Goal: Obtain resource: Obtain resource

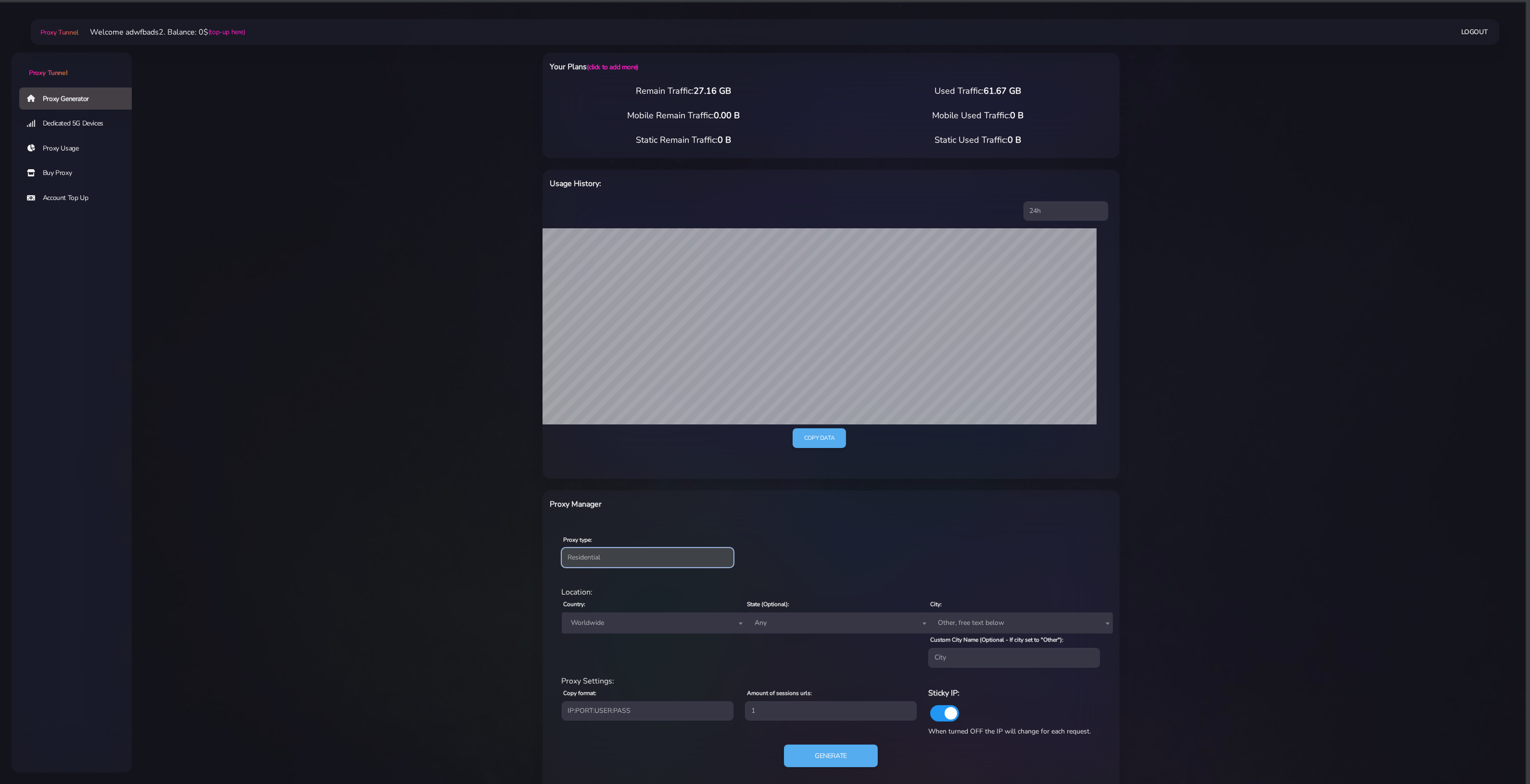
click at [619, 549] on select "Residential Static Mobile" at bounding box center [648, 558] width 172 height 19
drag, startPoint x: 616, startPoint y: 631, endPoint x: 613, endPoint y: 626, distance: 5.8
click at [616, 631] on span "Worldwide" at bounding box center [654, 623] width 185 height 21
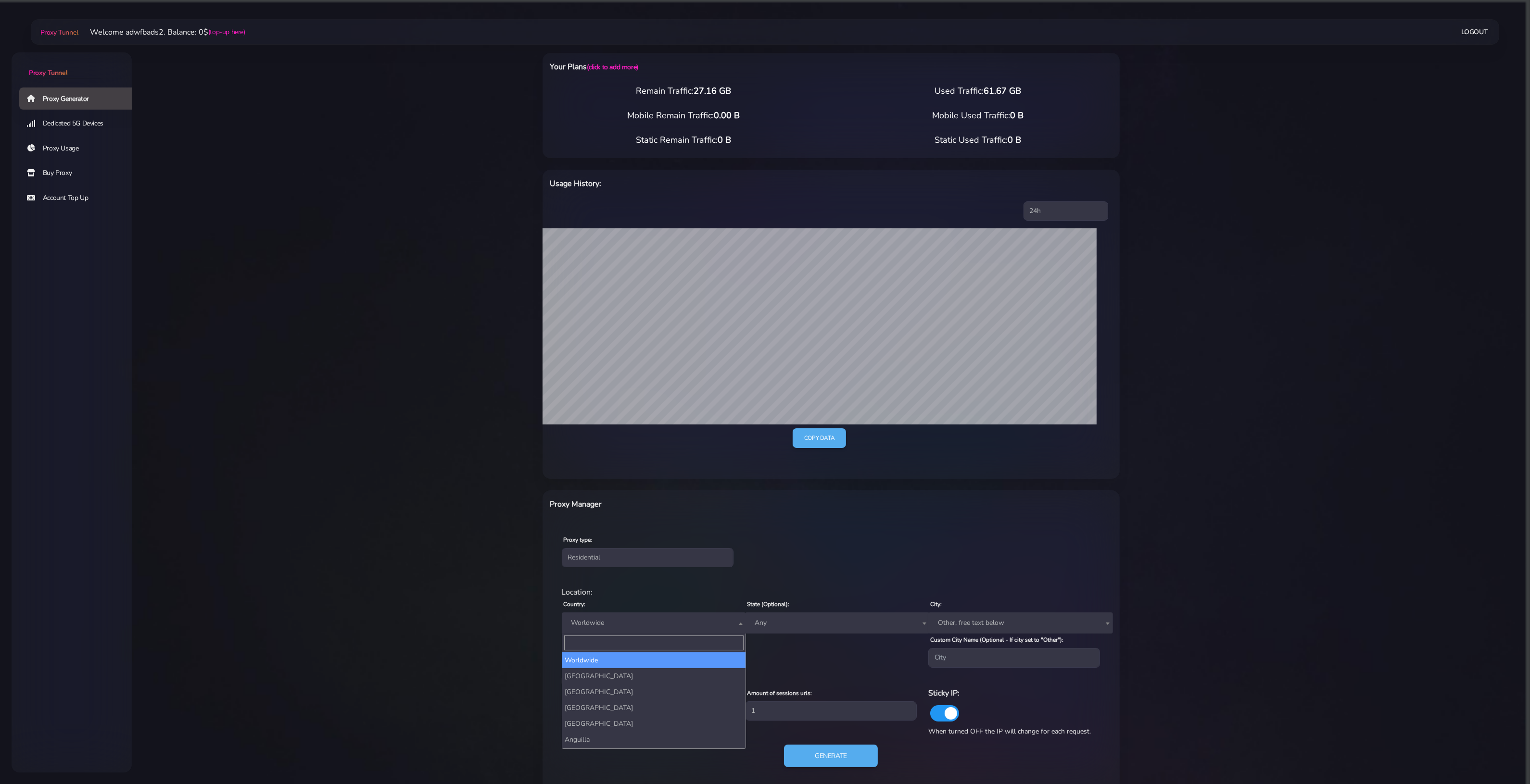
click at [611, 624] on span "Worldwide" at bounding box center [654, 623] width 173 height 14
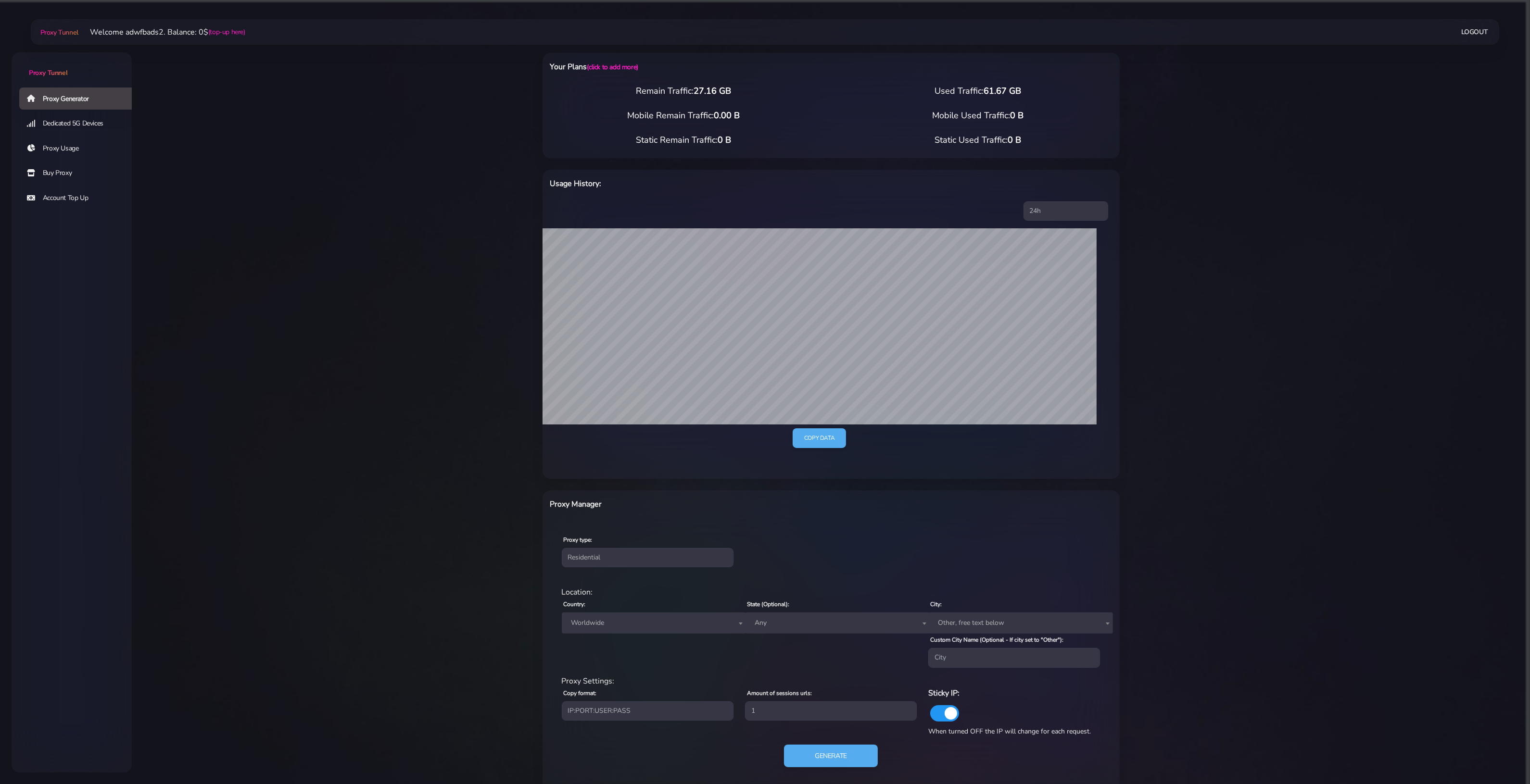
click at [611, 624] on span "Worldwide" at bounding box center [654, 623] width 173 height 14
type input "aus"
select select "AU"
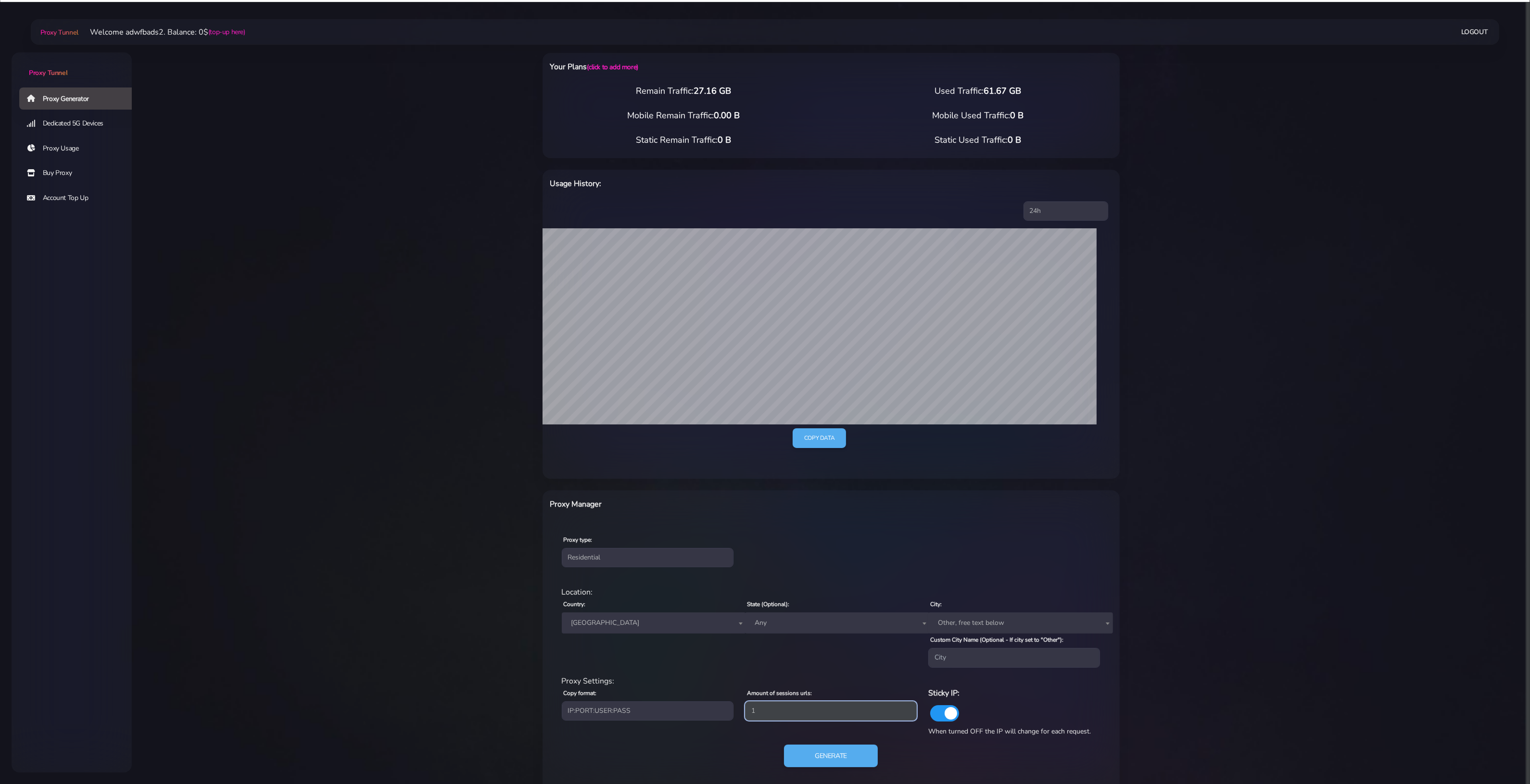
drag, startPoint x: 806, startPoint y: 712, endPoint x: 701, endPoint y: 716, distance: 105.1
click at [701, 716] on div "Proxy Settings: Copy format: IP:PORT:USER:PASS USER:PASS@IP:PORT PORT:IP:USER:[…" at bounding box center [831, 707] width 550 height 62
type input "2"
click at [847, 765] on button "Generate" at bounding box center [830, 756] width 96 height 23
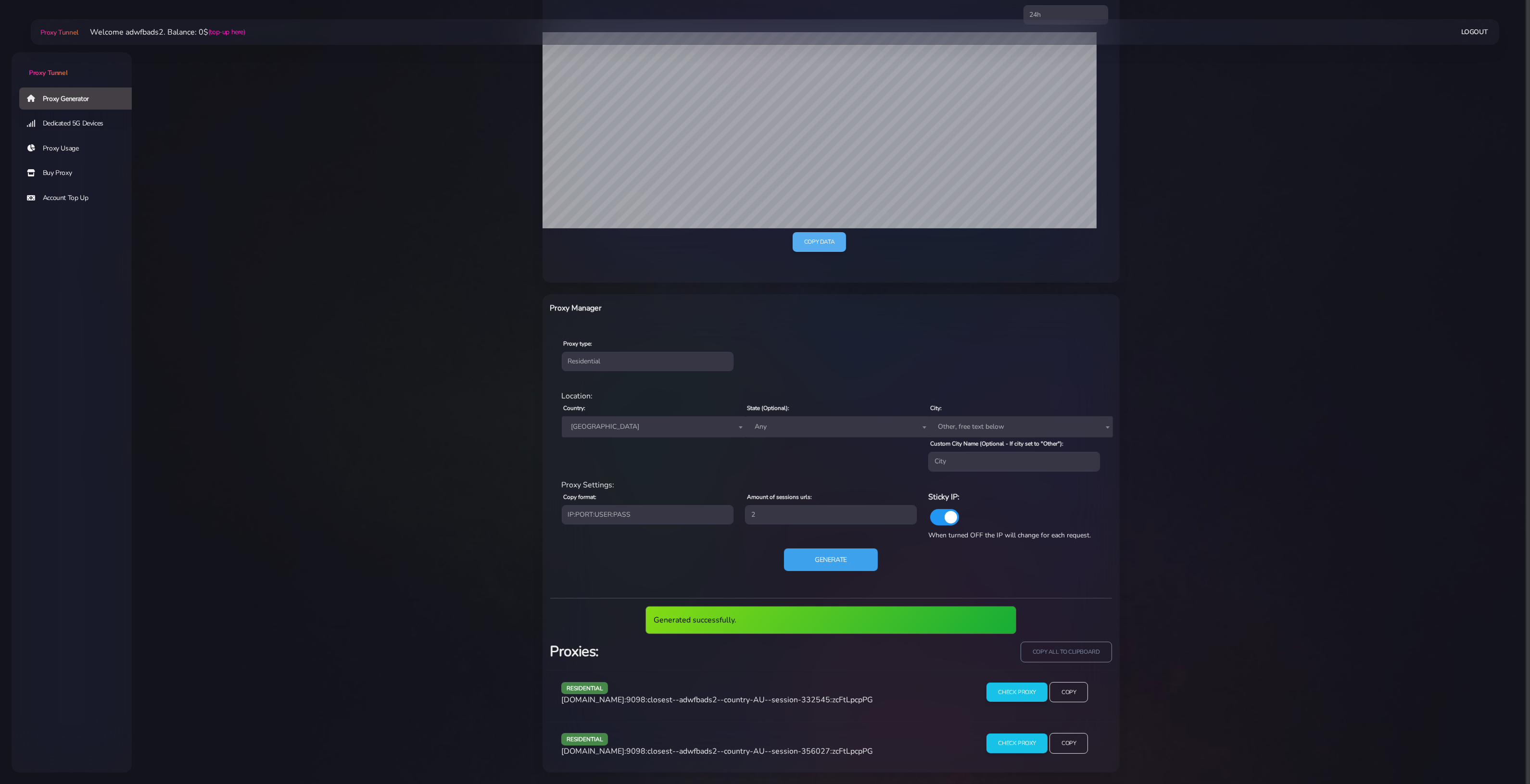
scroll to position [161, 0]
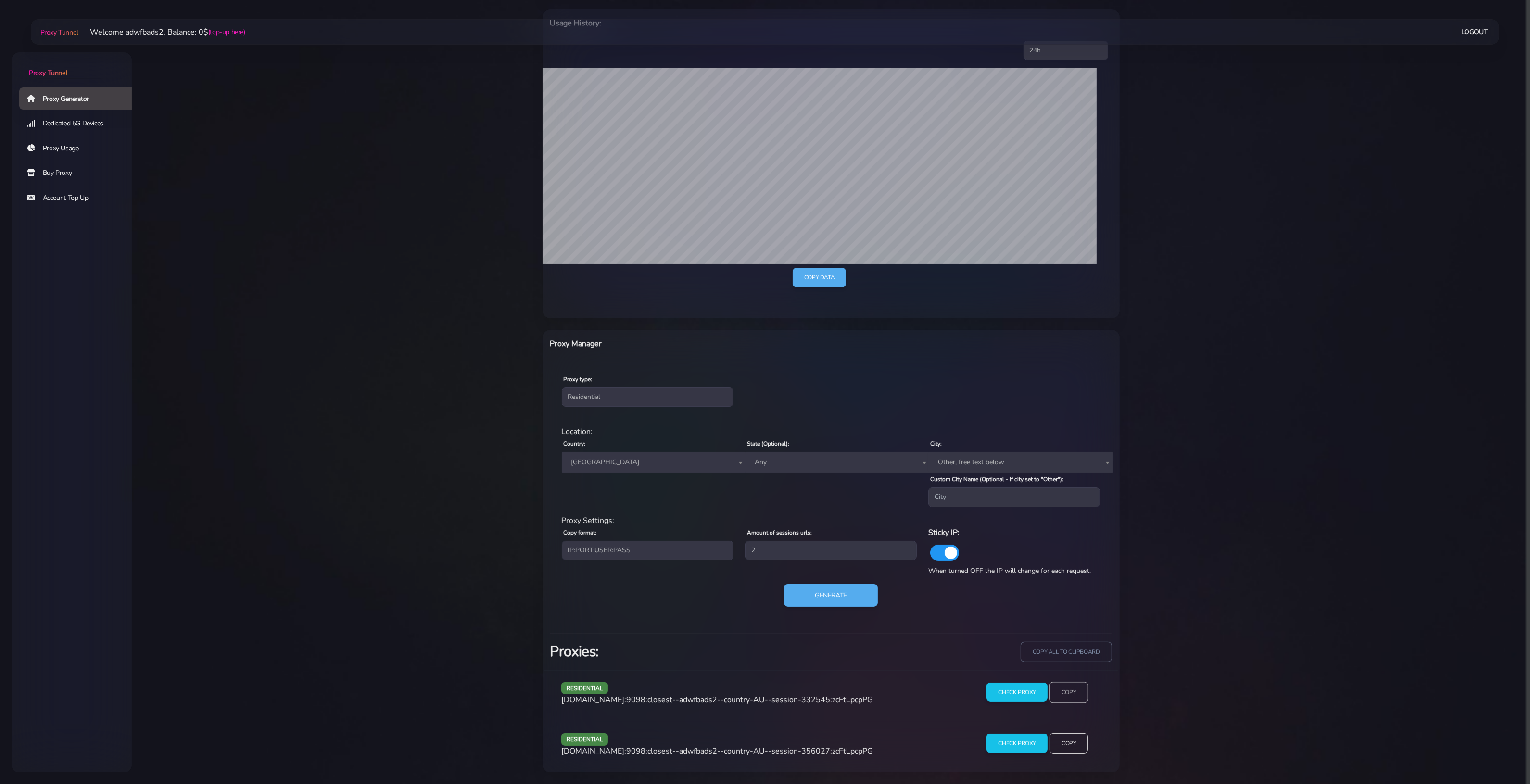
click at [1073, 695] on input "Copy" at bounding box center [1068, 692] width 40 height 21
click at [1074, 738] on input "Copy" at bounding box center [1068, 743] width 40 height 21
click at [613, 394] on select "Residential Static Mobile" at bounding box center [648, 397] width 172 height 19
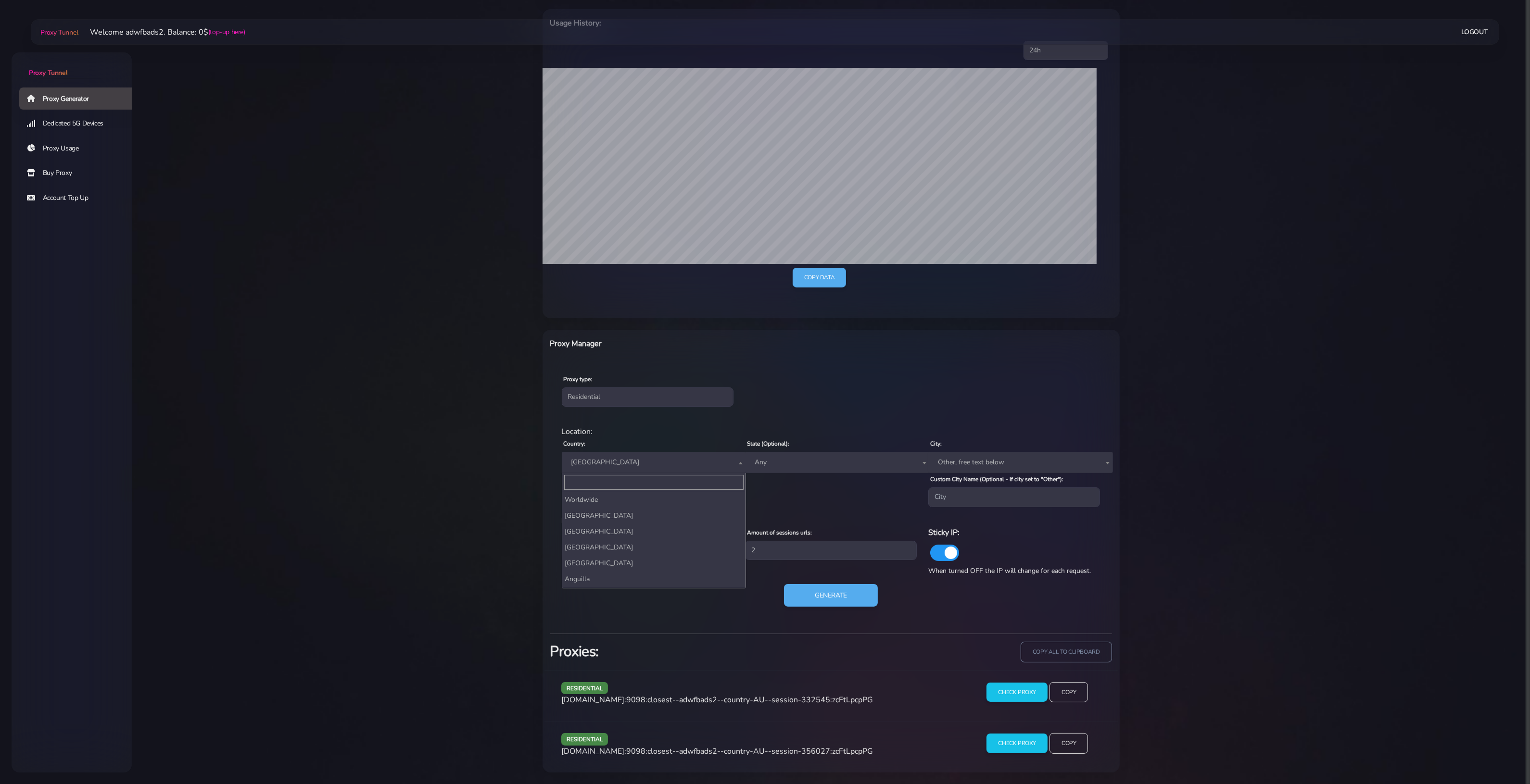
click at [613, 459] on span "[GEOGRAPHIC_DATA]" at bounding box center [654, 462] width 173 height 14
type input "u"
type input "ir"
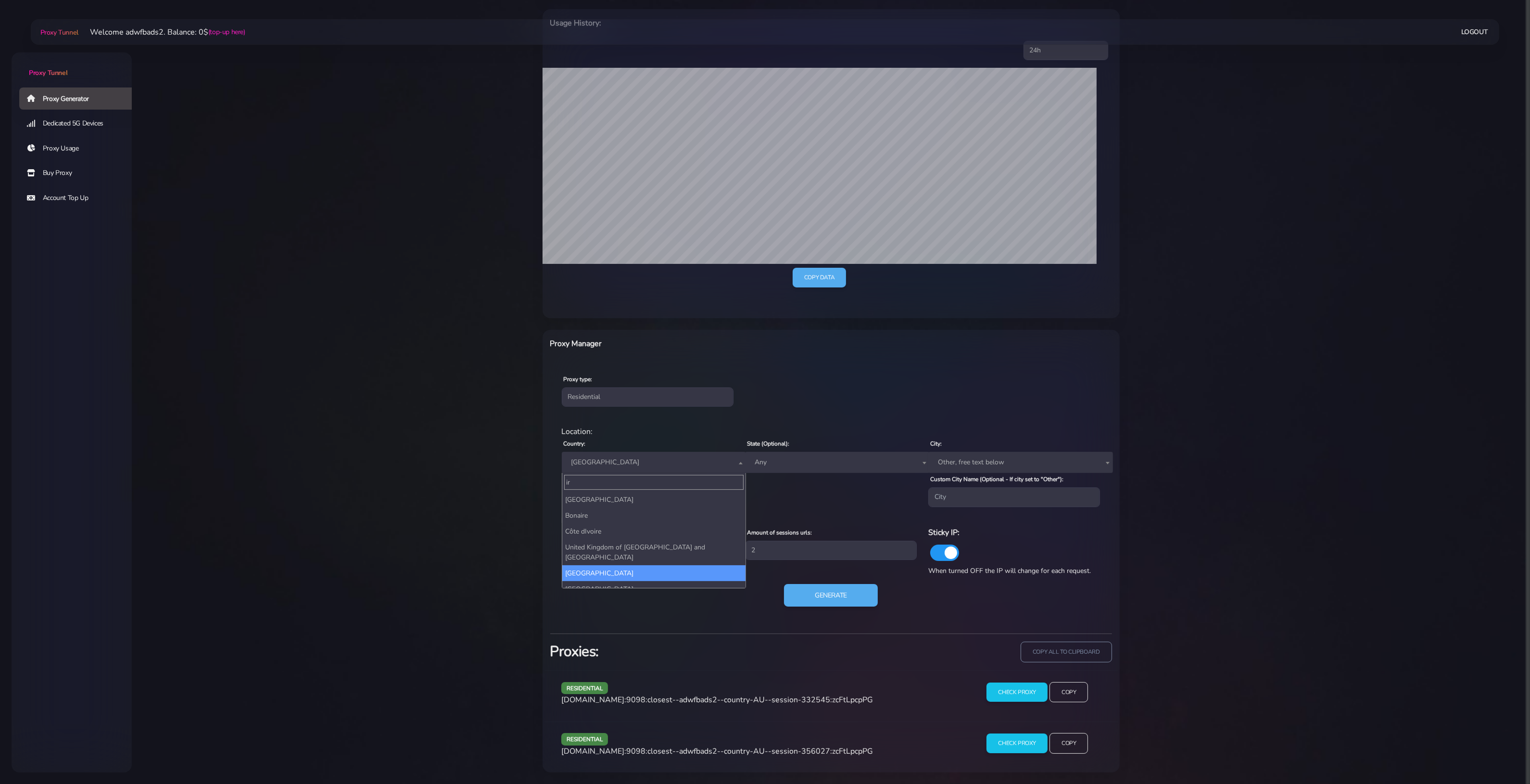
select select "IE"
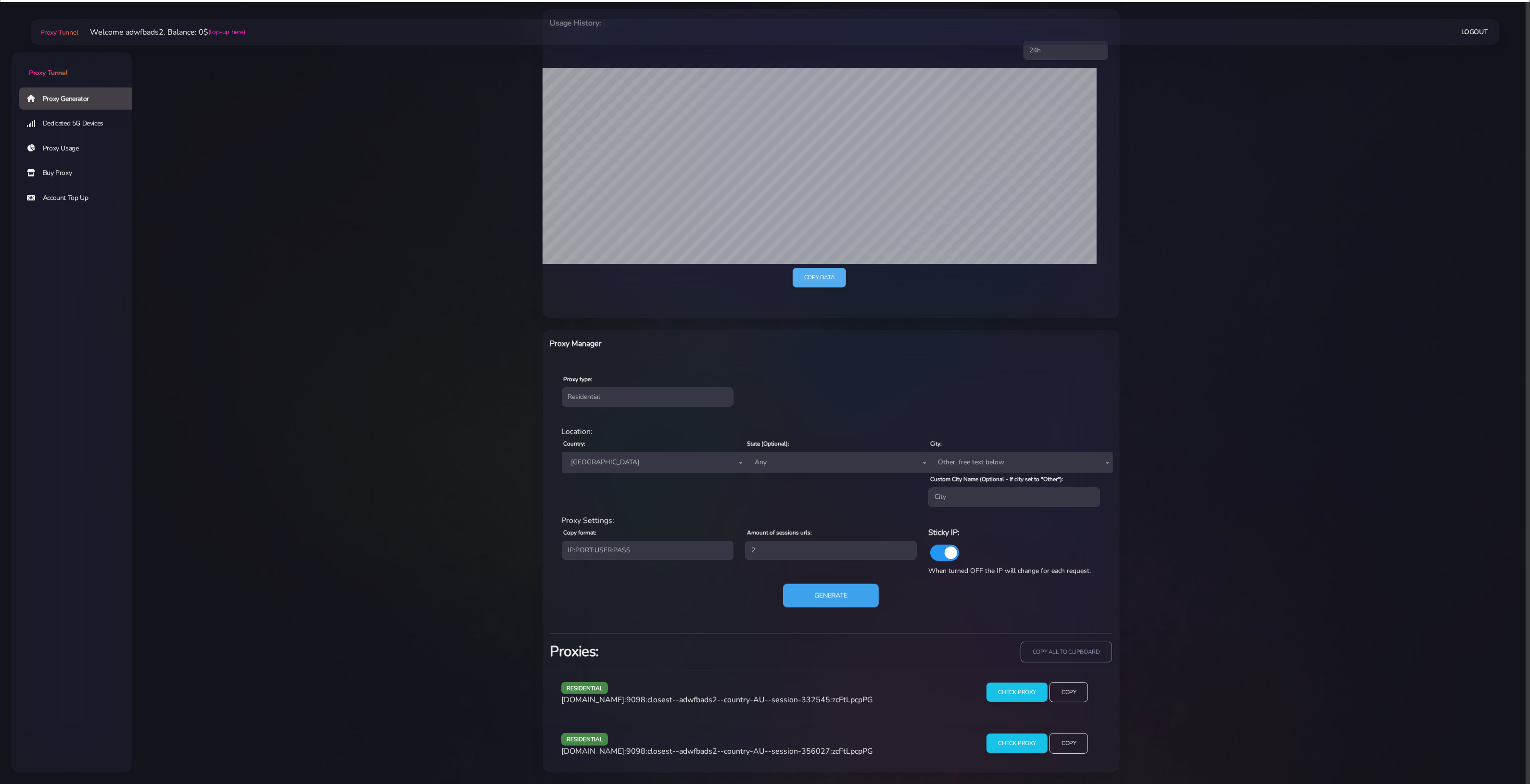
click at [846, 587] on button "Generate" at bounding box center [830, 595] width 96 height 23
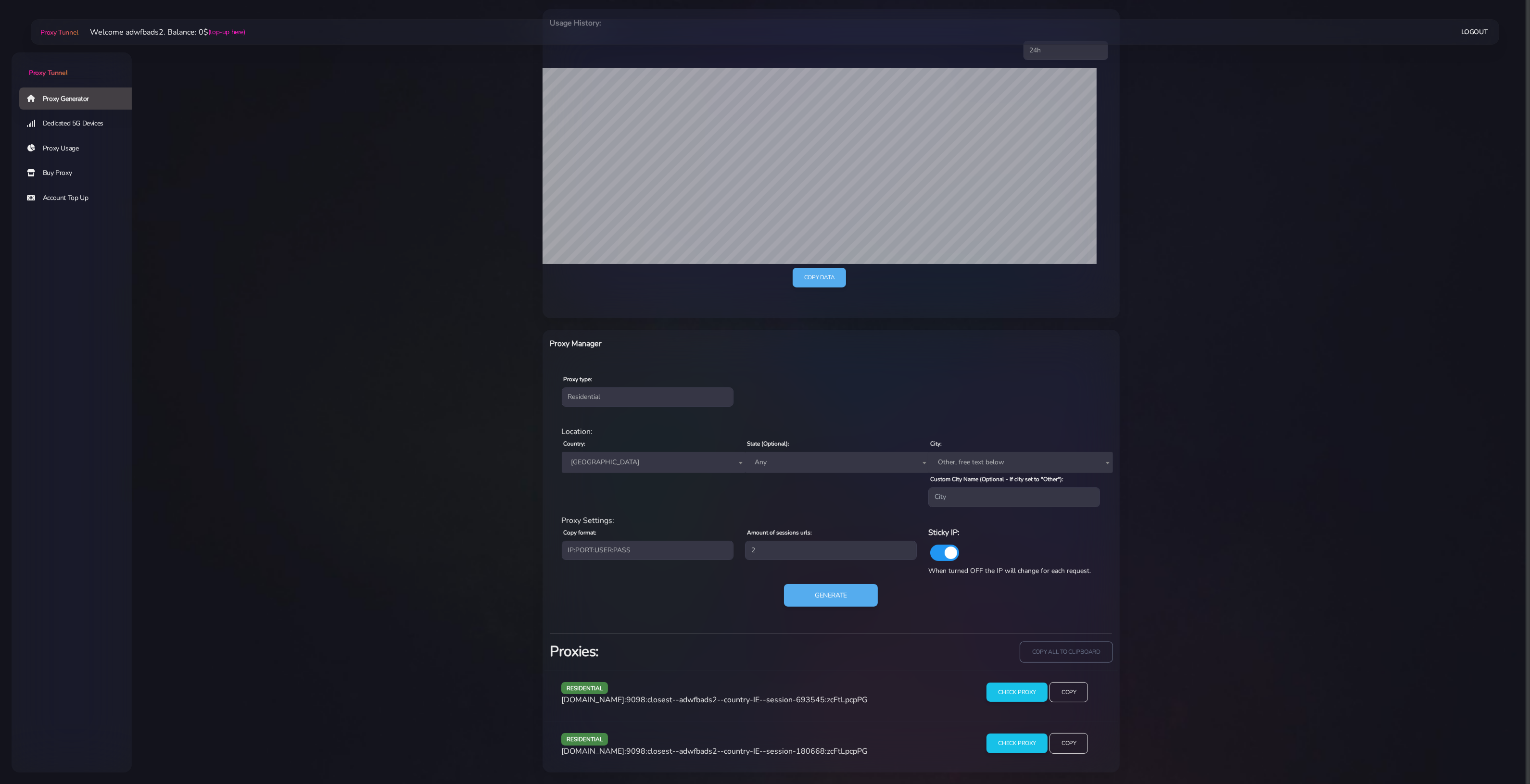
click at [1104, 652] on input "copy all to clipboard" at bounding box center [1066, 653] width 93 height 21
click at [633, 392] on select "Residential Static Mobile" at bounding box center [648, 397] width 172 height 19
click at [596, 455] on span "[GEOGRAPHIC_DATA]" at bounding box center [654, 462] width 173 height 14
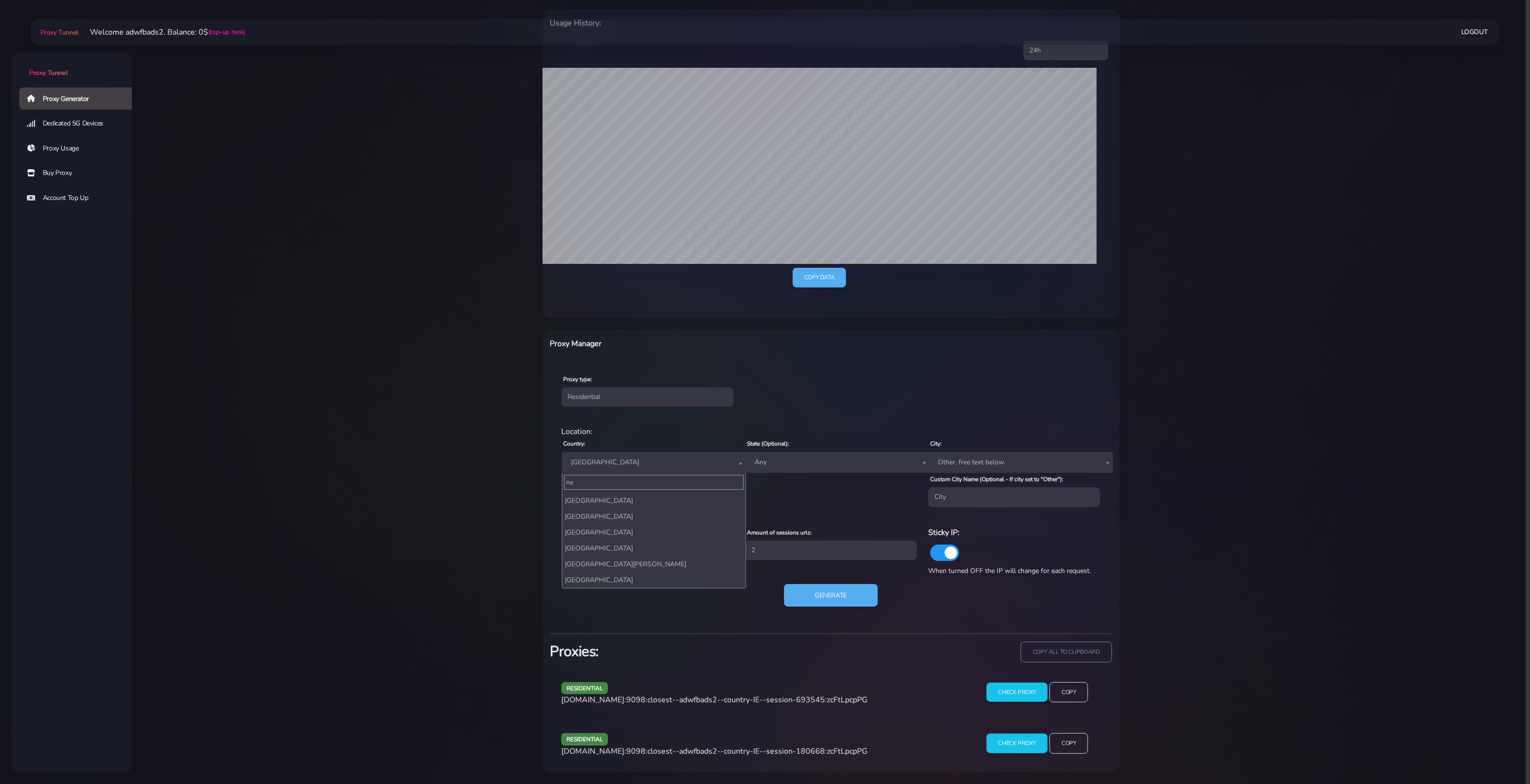
scroll to position [0, 0]
type input "neth"
select select "NL"
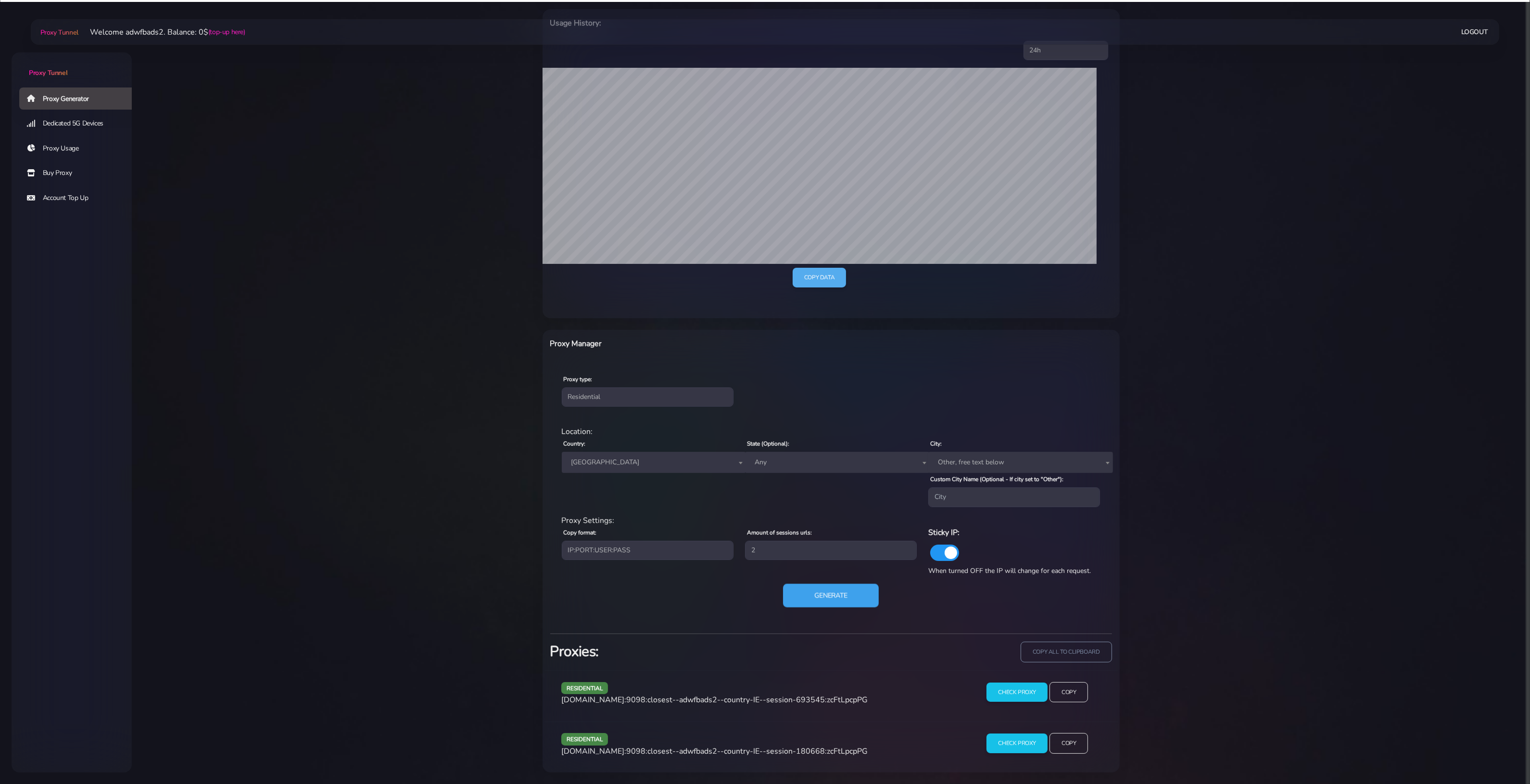
click at [818, 585] on button "Generate" at bounding box center [830, 595] width 96 height 23
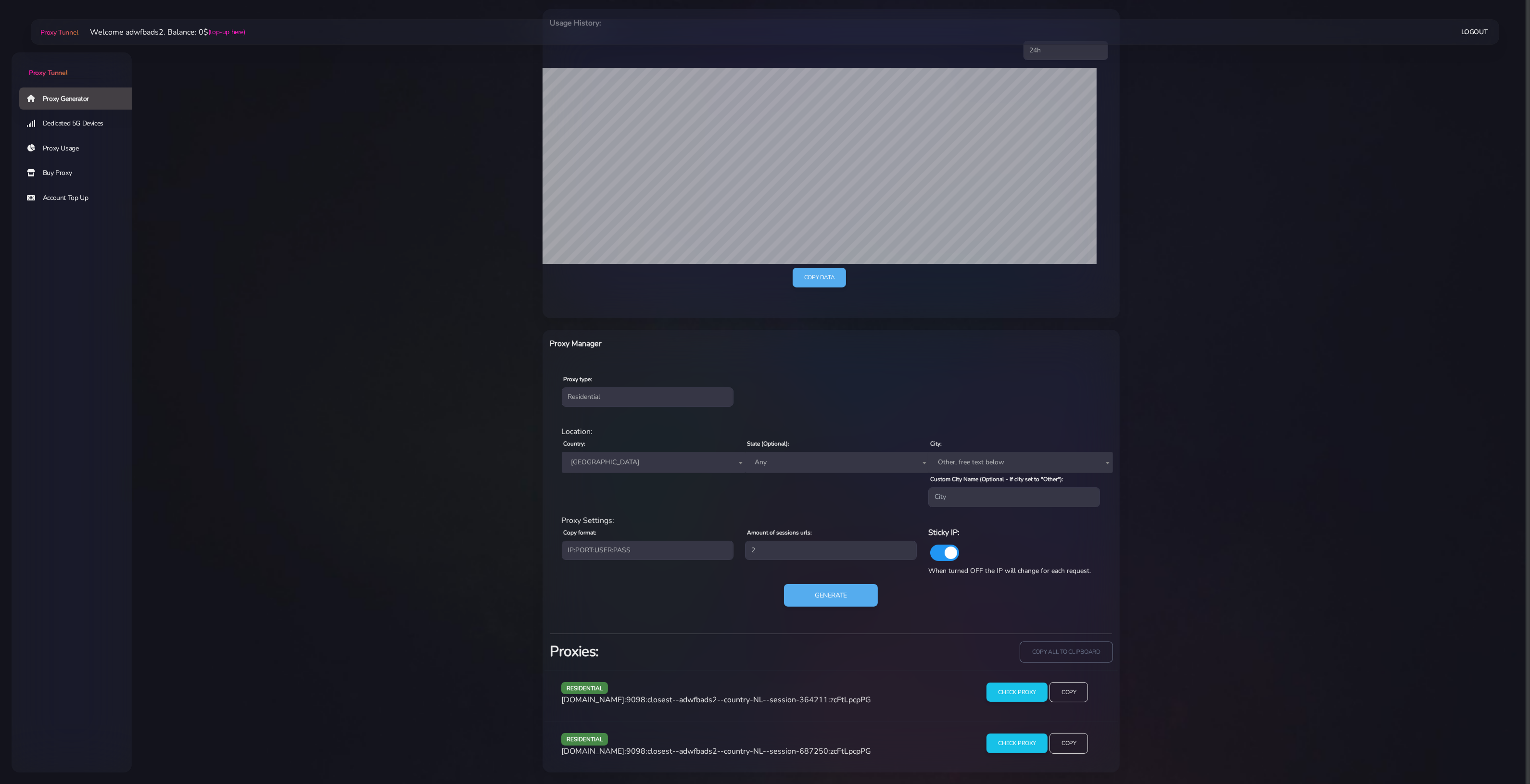
click at [1056, 652] on input "copy all to clipboard" at bounding box center [1066, 653] width 93 height 21
click at [1064, 647] on input "copy all to clipboard" at bounding box center [1066, 653] width 93 height 21
click at [608, 467] on span "[GEOGRAPHIC_DATA]" at bounding box center [654, 462] width 185 height 21
type input "new"
select select "NZ"
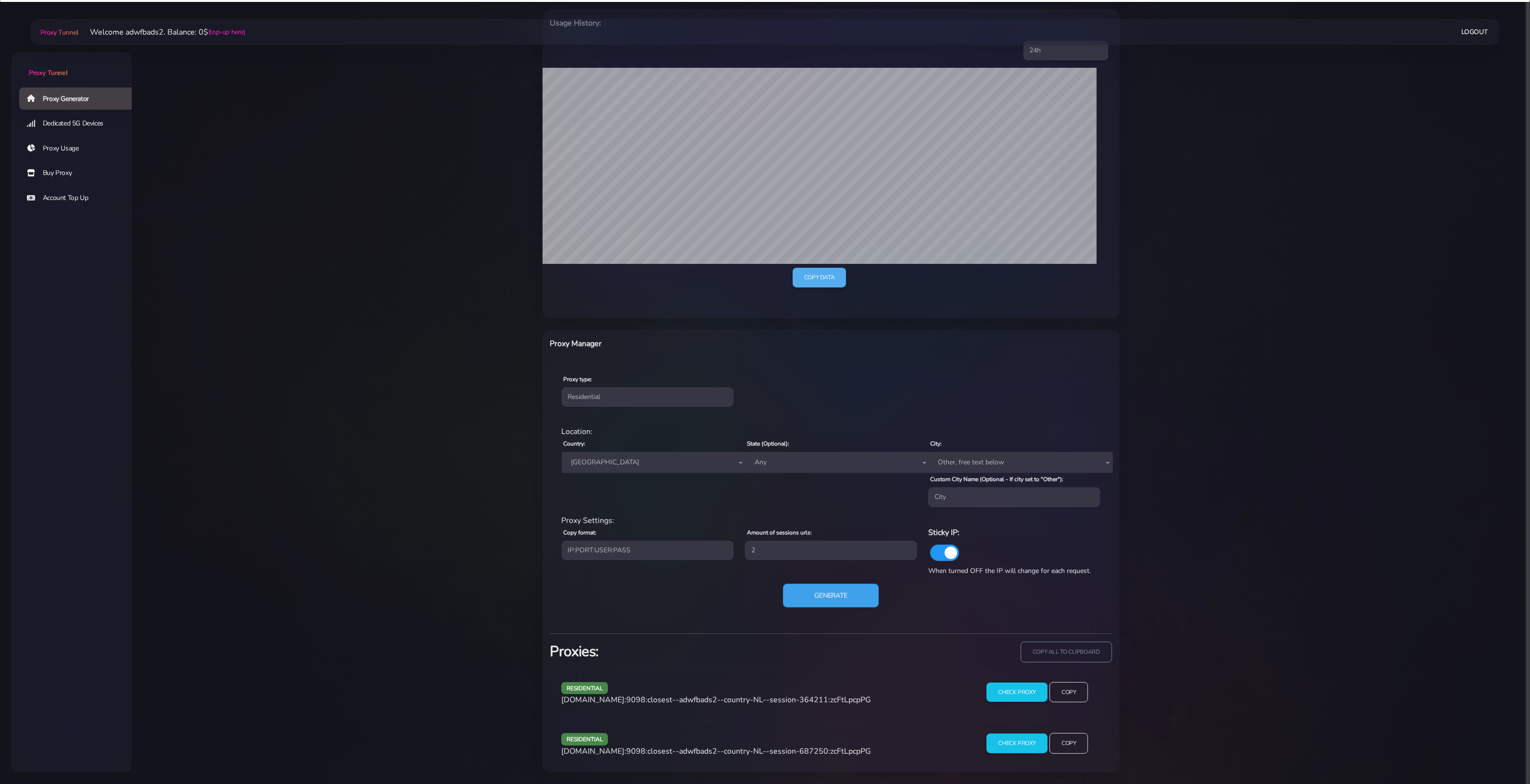
click at [833, 597] on button "Generate" at bounding box center [830, 595] width 96 height 23
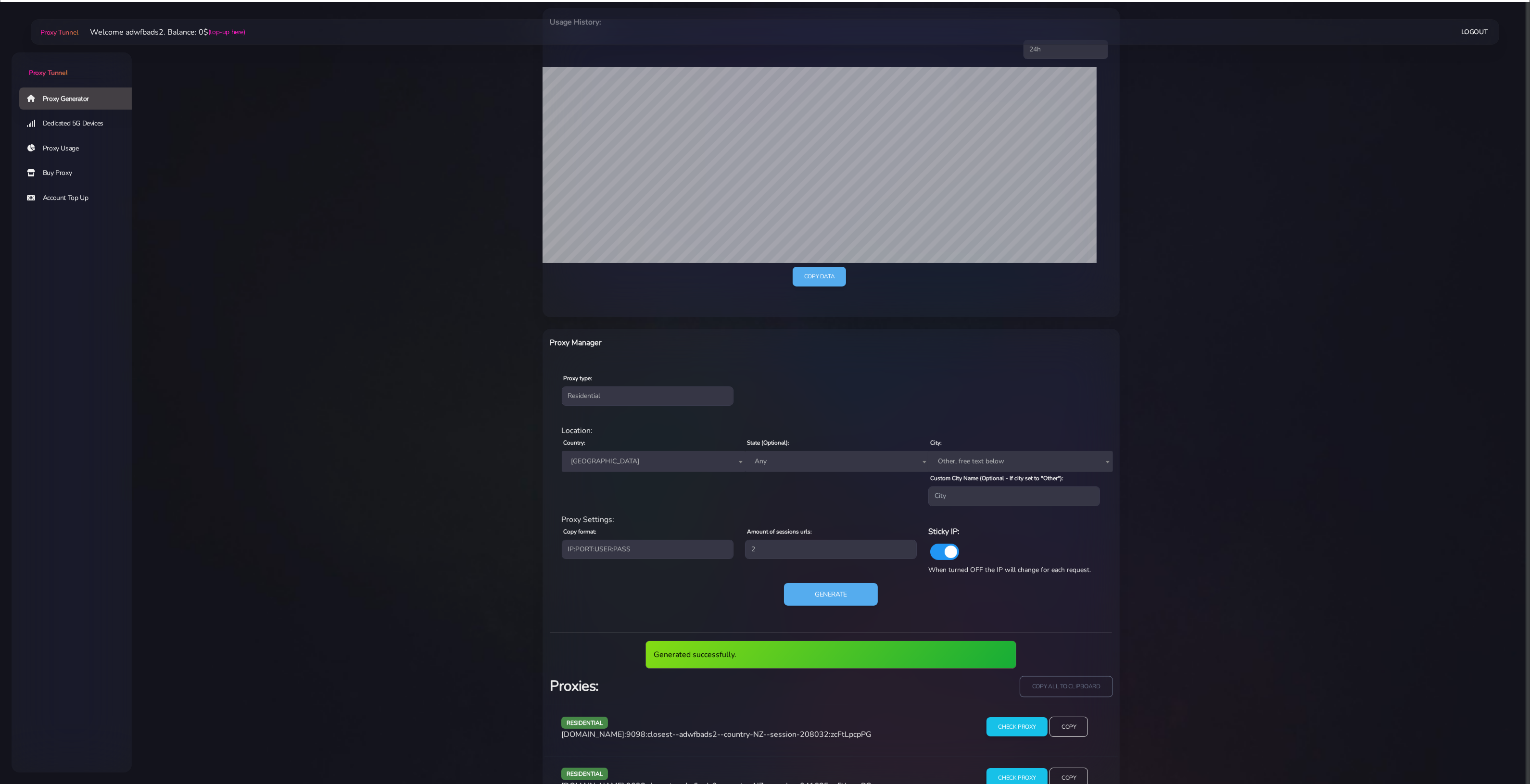
click at [1098, 683] on input "copy all to clipboard" at bounding box center [1066, 687] width 93 height 21
